Goal: Information Seeking & Learning: Learn about a topic

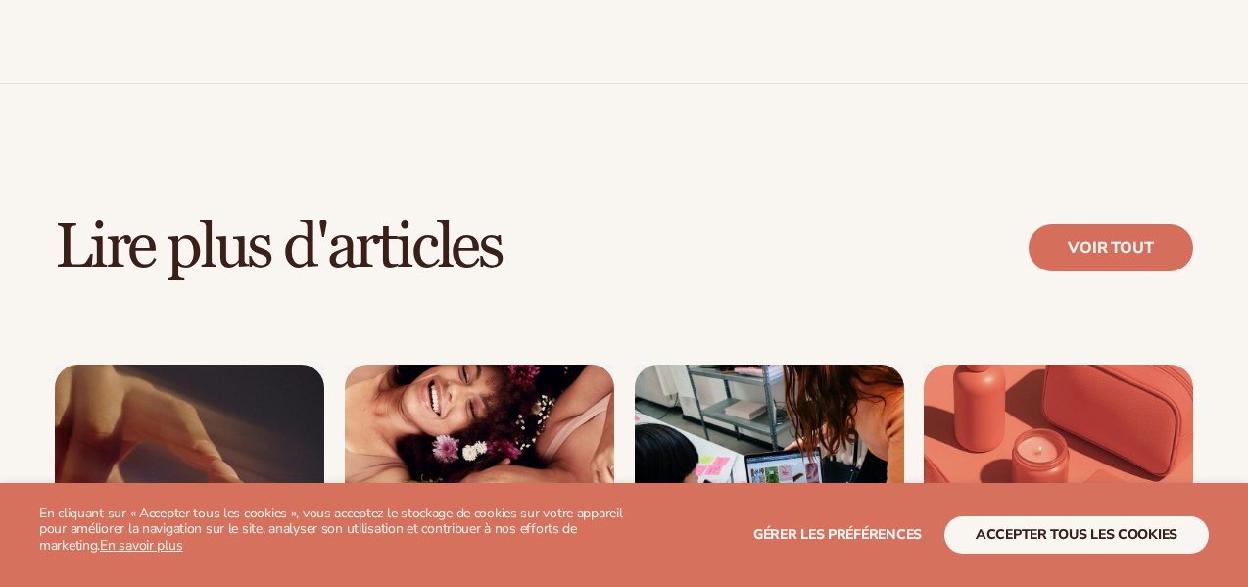
scroll to position [6418, 0]
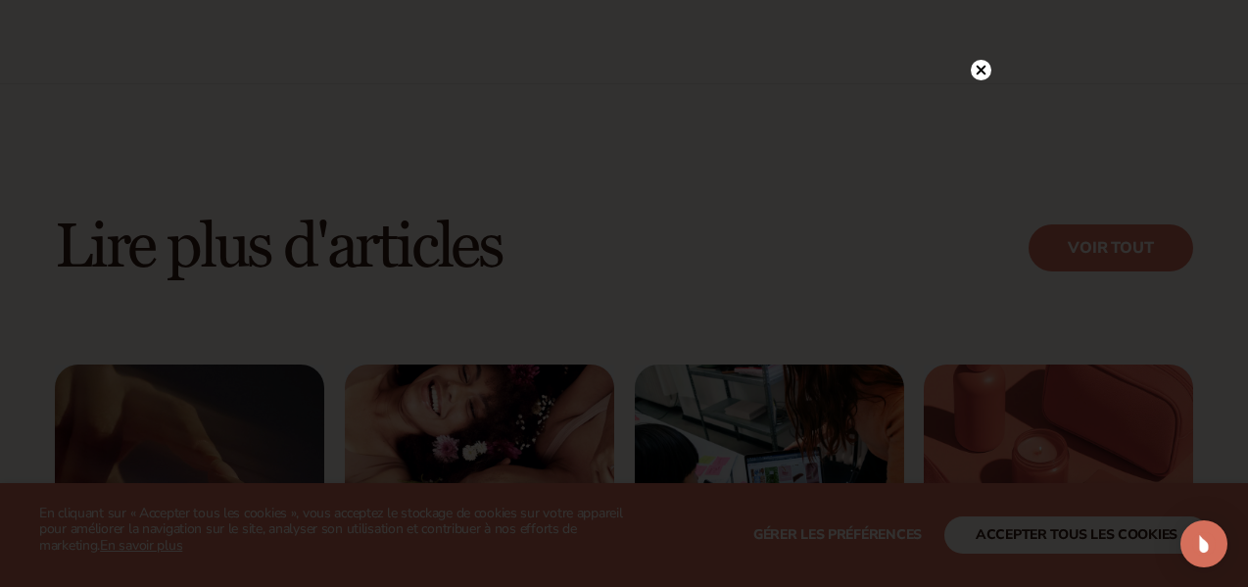
click at [981, 76] on circle at bounding box center [981, 70] width 21 height 21
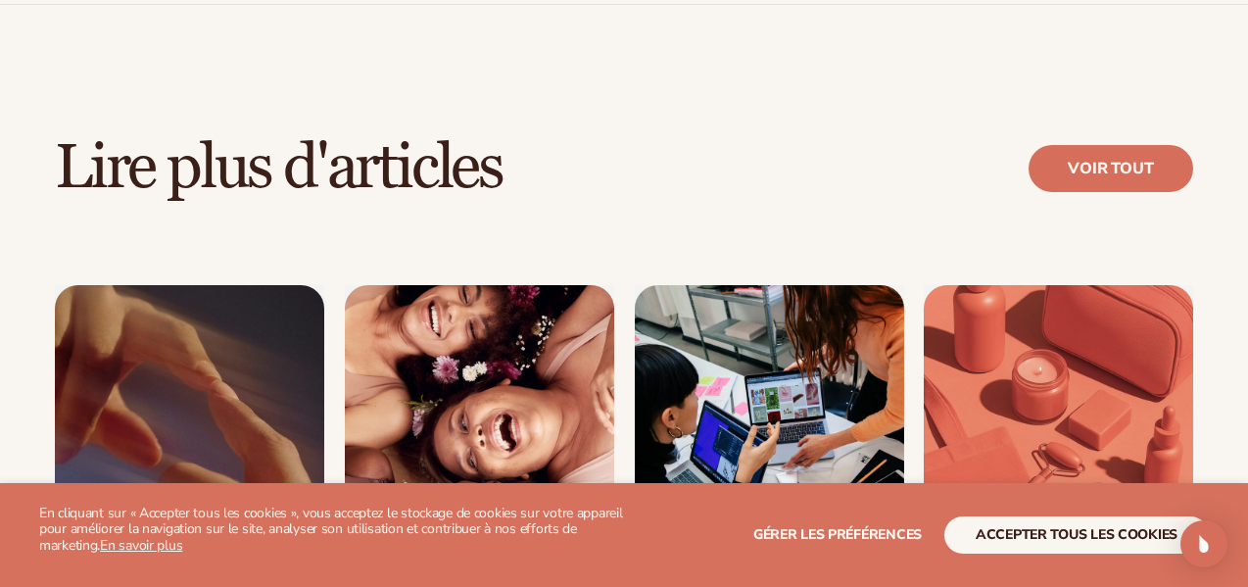
scroll to position [6536, 0]
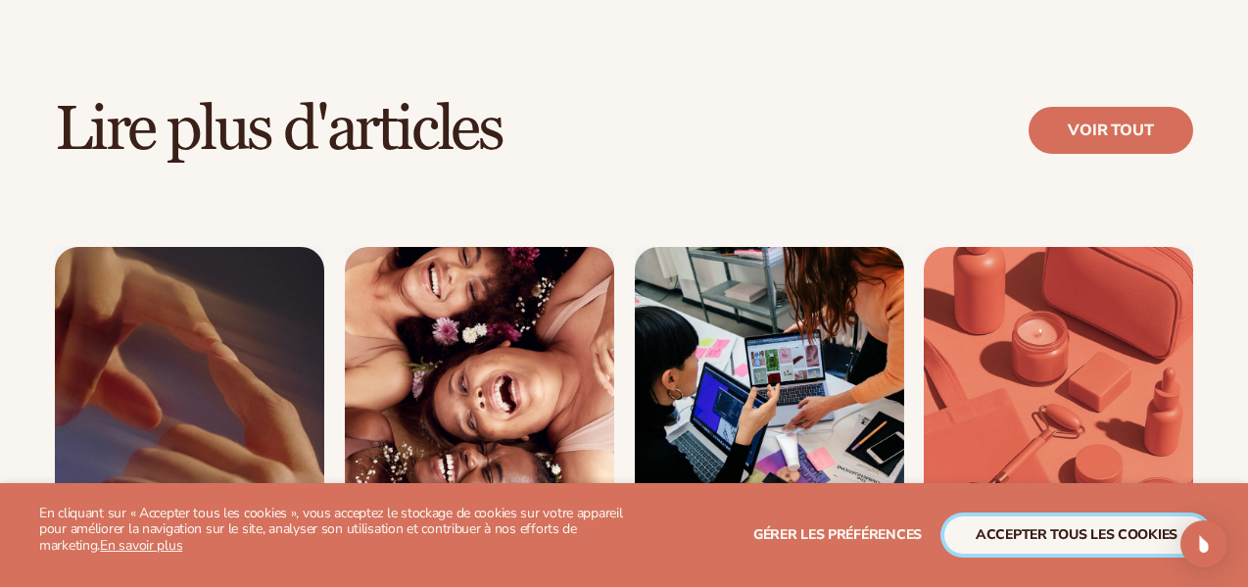
click at [1014, 535] on font "accepter tous les cookies" at bounding box center [1077, 534] width 202 height 19
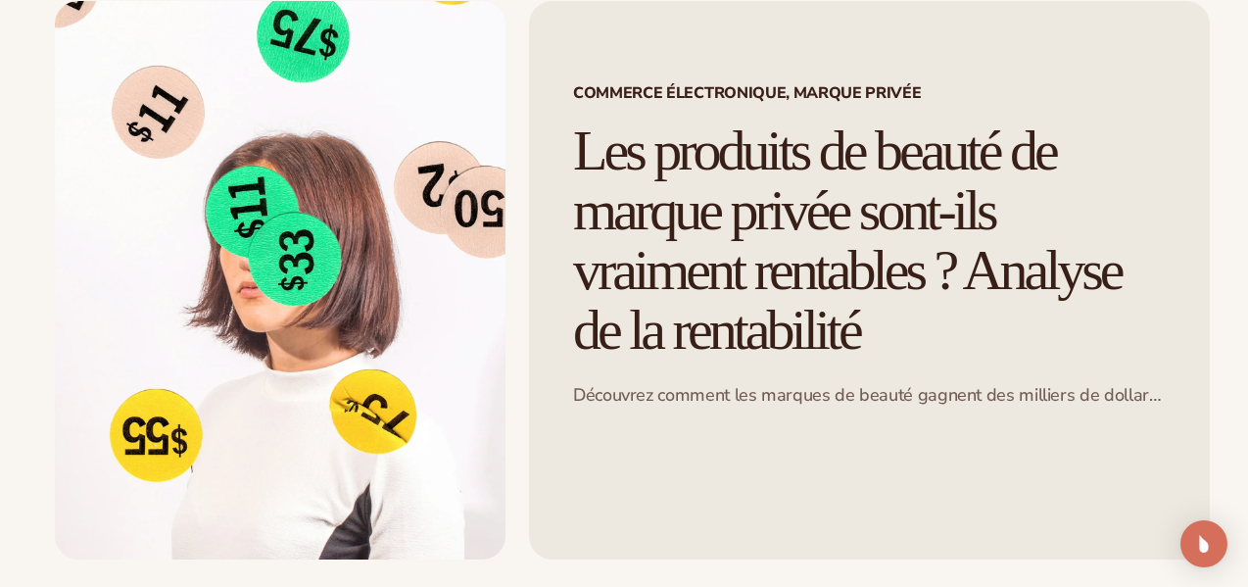
scroll to position [157, 0]
